Goal: Task Accomplishment & Management: Use online tool/utility

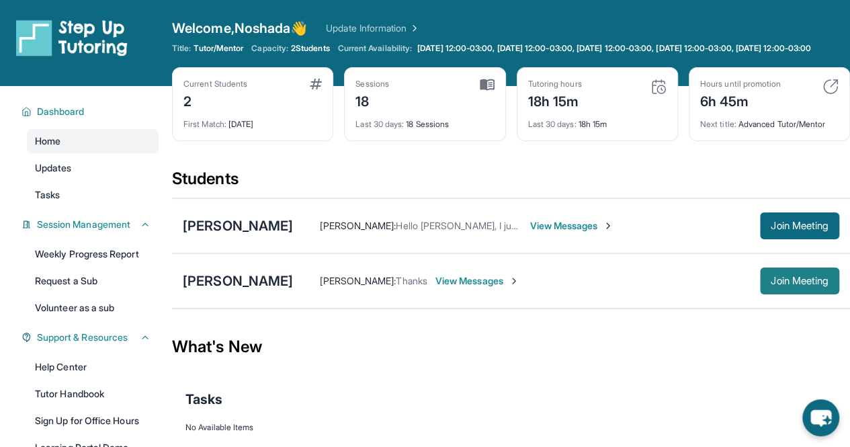
click at [793, 294] on button "Join Meeting" at bounding box center [799, 280] width 79 height 27
click at [788, 294] on button "Join Meeting" at bounding box center [799, 280] width 79 height 27
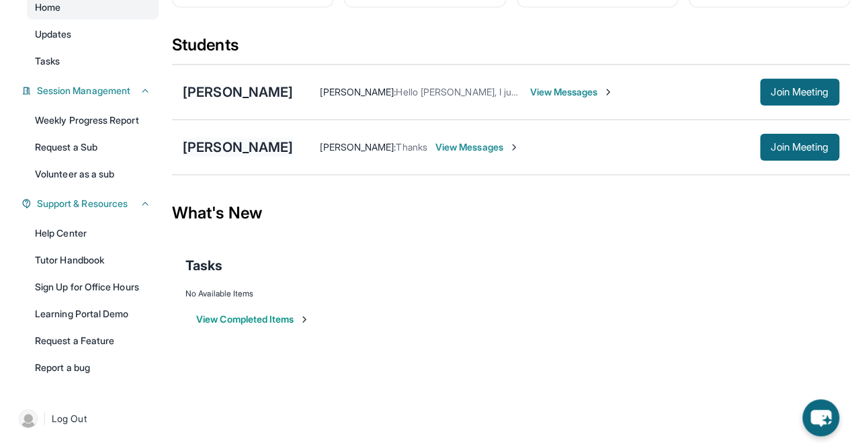
click at [235, 144] on div "[PERSON_NAME]" at bounding box center [238, 147] width 110 height 19
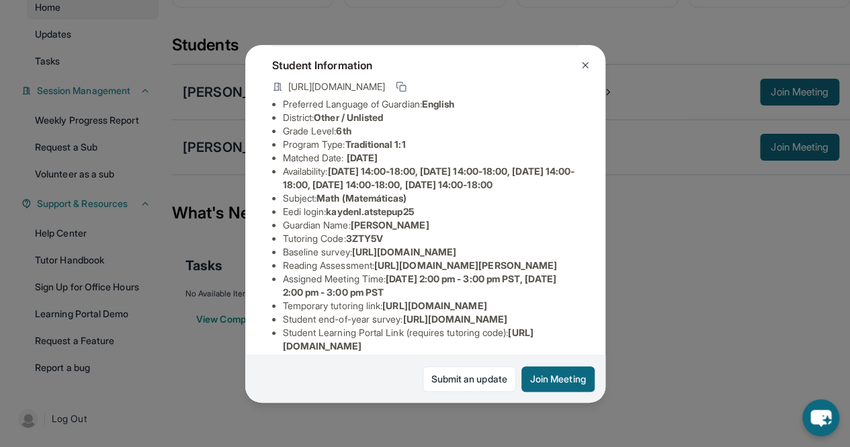
scroll to position [73, 0]
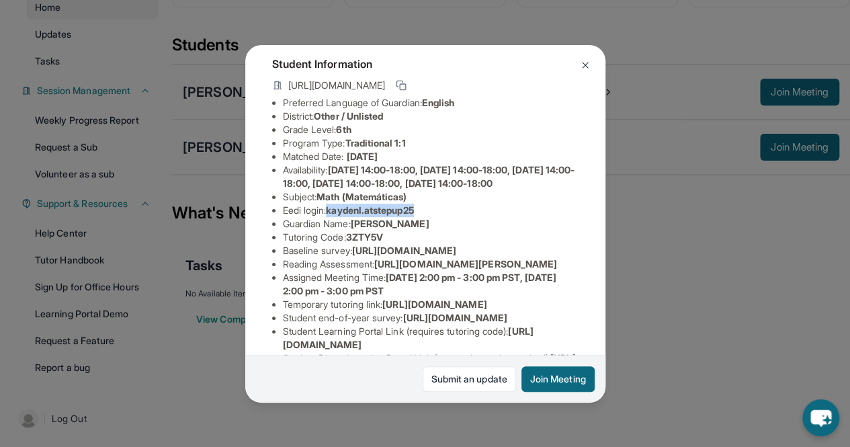
copy span "kaydenl.atstepup25"
drag, startPoint x: 331, startPoint y: 234, endPoint x: 448, endPoint y: 233, distance: 116.3
click at [448, 217] on li "Eedi login : kaydenl.atstepup25" at bounding box center [431, 210] width 296 height 13
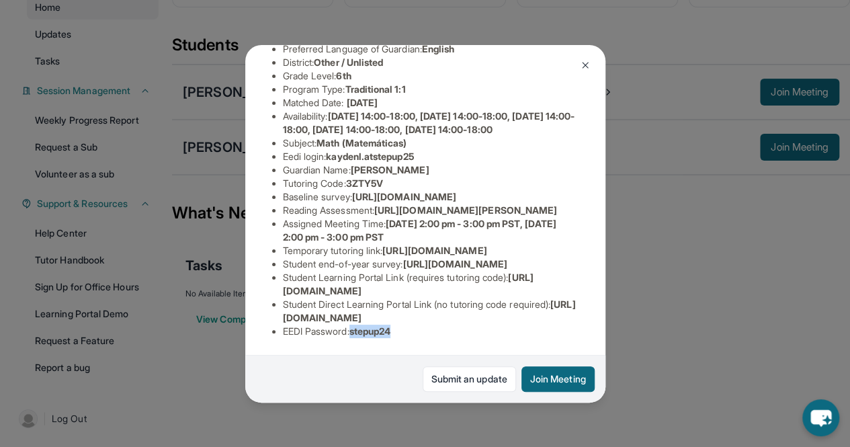
drag, startPoint x: 356, startPoint y: 321, endPoint x: 416, endPoint y: 317, distance: 59.9
click at [416, 325] on li "EEDI Password : stepup24" at bounding box center [431, 331] width 296 height 13
copy span "stepup24"
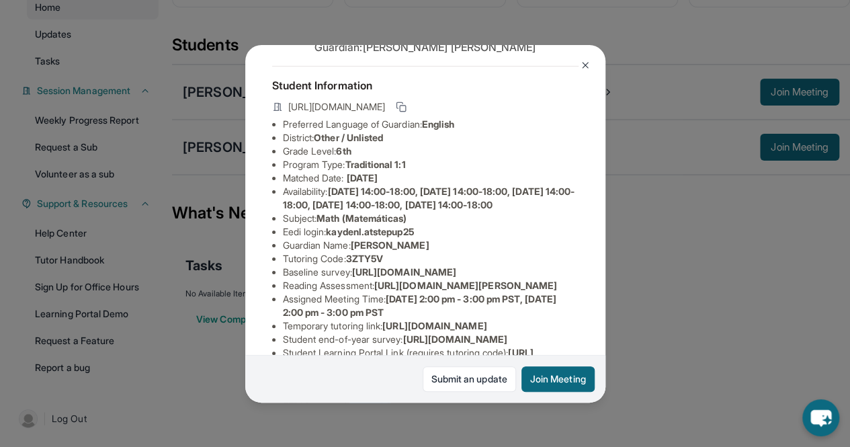
scroll to position [52, 0]
copy span "kaydenl.atstepup25"
drag, startPoint x: 332, startPoint y: 256, endPoint x: 436, endPoint y: 257, distance: 104.2
click at [436, 238] on li "Eedi login : kaydenl.atstepup25" at bounding box center [431, 230] width 296 height 13
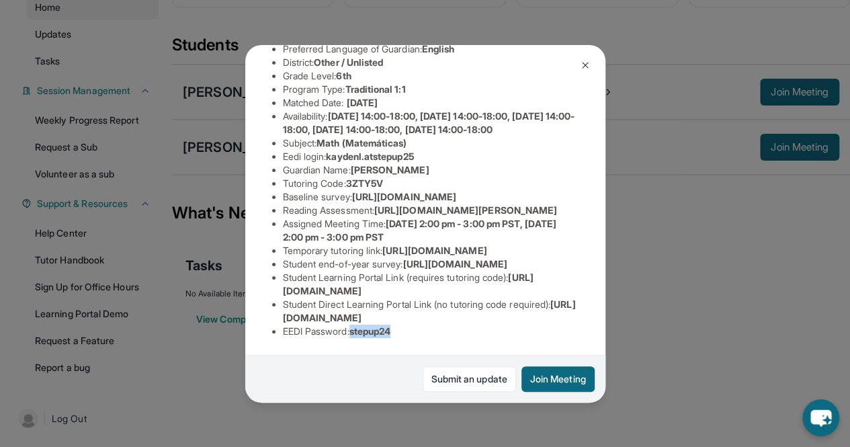
drag, startPoint x: 356, startPoint y: 320, endPoint x: 415, endPoint y: 318, distance: 59.2
click at [415, 325] on li "EEDI Password : stepup24" at bounding box center [431, 331] width 296 height 13
copy span "stepup24"
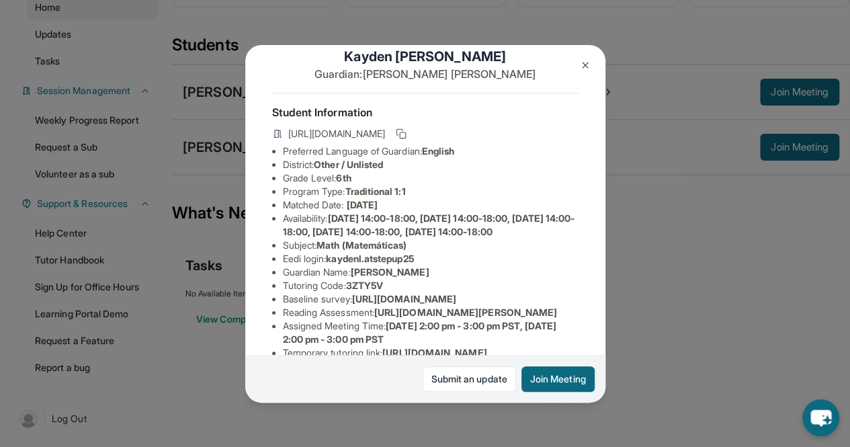
scroll to position [26, 0]
copy span "kaydenl.atstepup25"
drag, startPoint x: 332, startPoint y: 281, endPoint x: 438, endPoint y: 280, distance: 106.2
click at [438, 265] on li "Eedi login : kaydenl.atstepup25" at bounding box center [431, 257] width 296 height 13
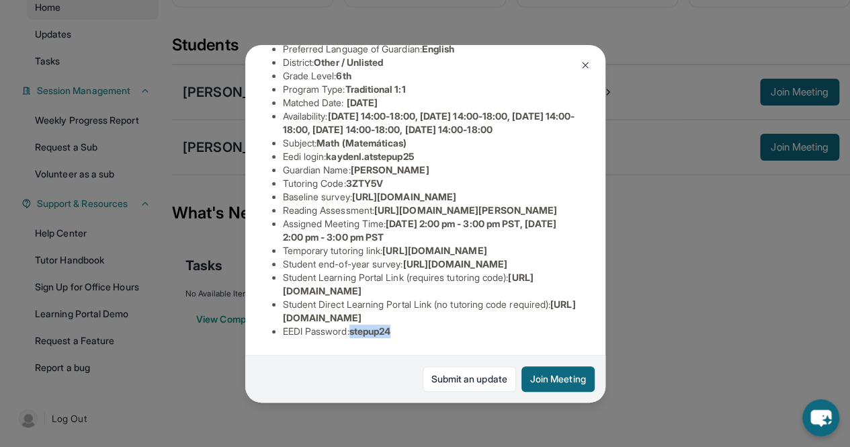
drag, startPoint x: 356, startPoint y: 321, endPoint x: 435, endPoint y: 322, distance: 80.0
click at [435, 325] on li "EEDI Password : stepup24" at bounding box center [431, 331] width 296 height 13
copy span "stepup24"
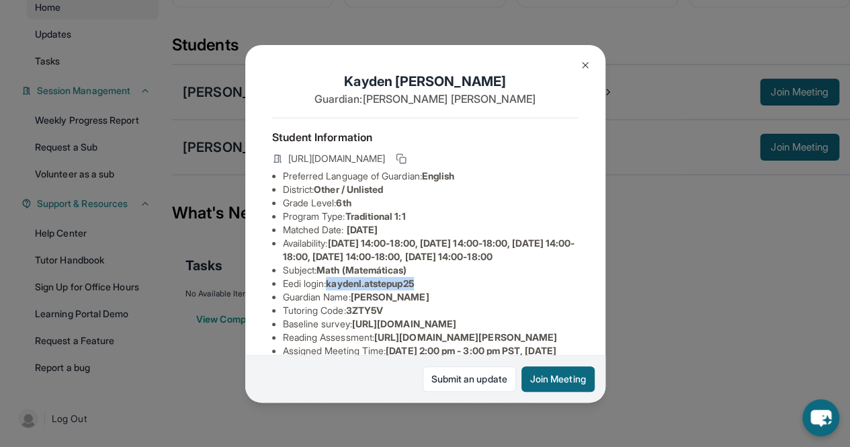
copy span "kaydenl.atstepup25"
drag, startPoint x: 333, startPoint y: 308, endPoint x: 477, endPoint y: 310, distance: 144.5
click at [477, 290] on li "Eedi login : kaydenl.atstepup25" at bounding box center [431, 283] width 296 height 13
